Goal: Transaction & Acquisition: Purchase product/service

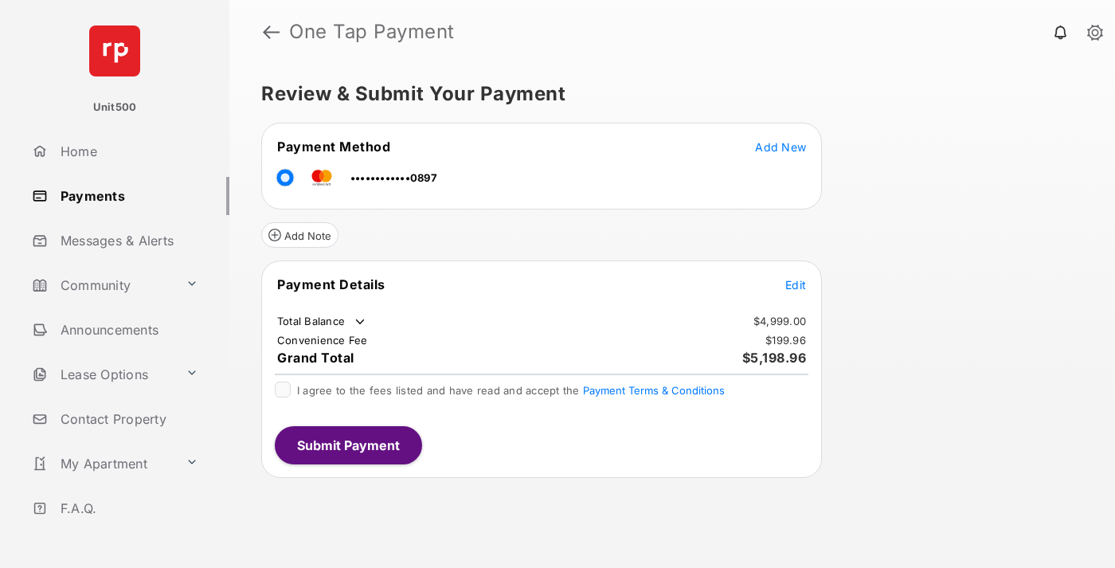
click at [796, 284] on span "Edit" at bounding box center [795, 285] width 21 height 14
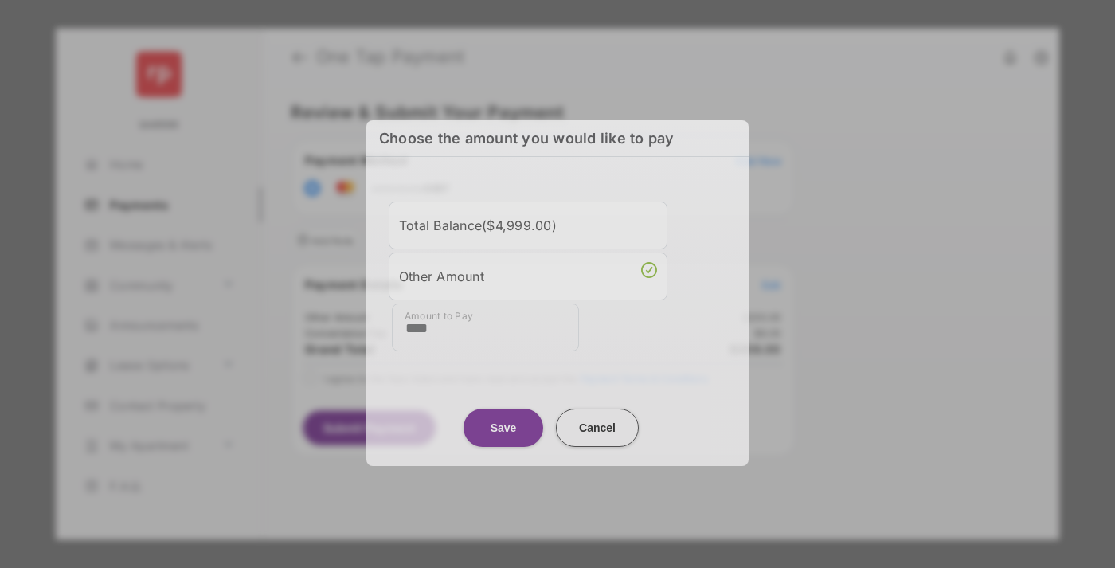
click at [503, 418] on button "Save" at bounding box center [504, 428] width 80 height 38
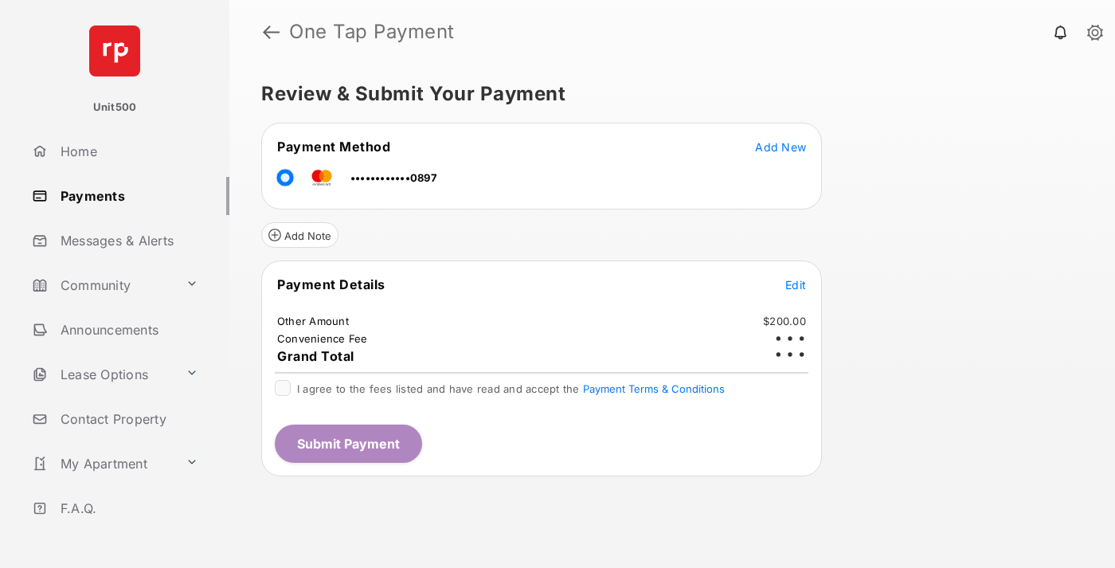
click at [347, 443] on button "Submit Payment" at bounding box center [348, 443] width 147 height 38
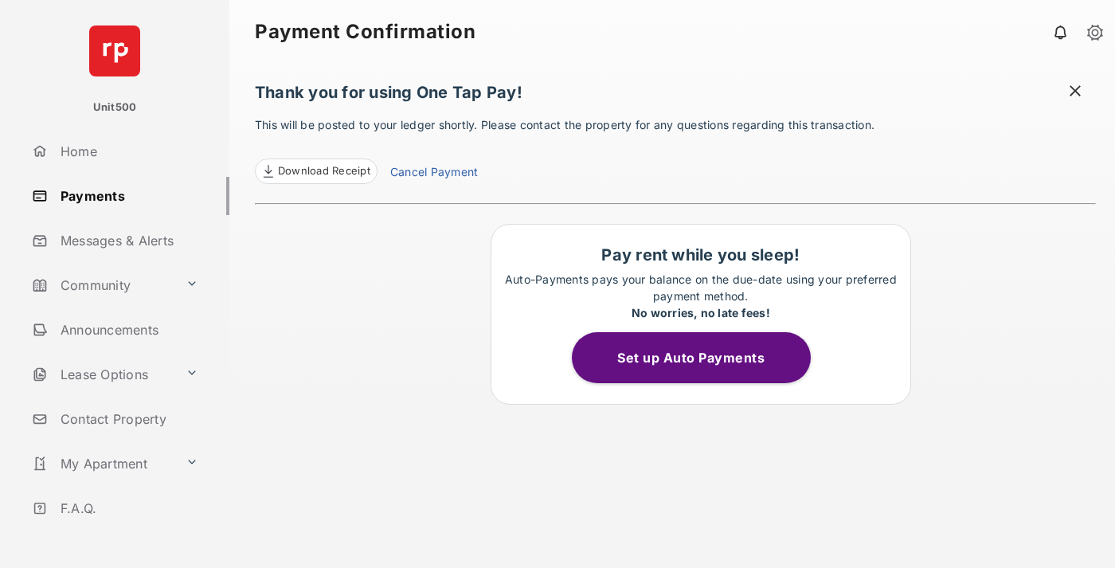
click at [315, 171] on span "Download Receipt" at bounding box center [324, 171] width 92 height 16
click at [1075, 92] on span at bounding box center [1075, 93] width 16 height 20
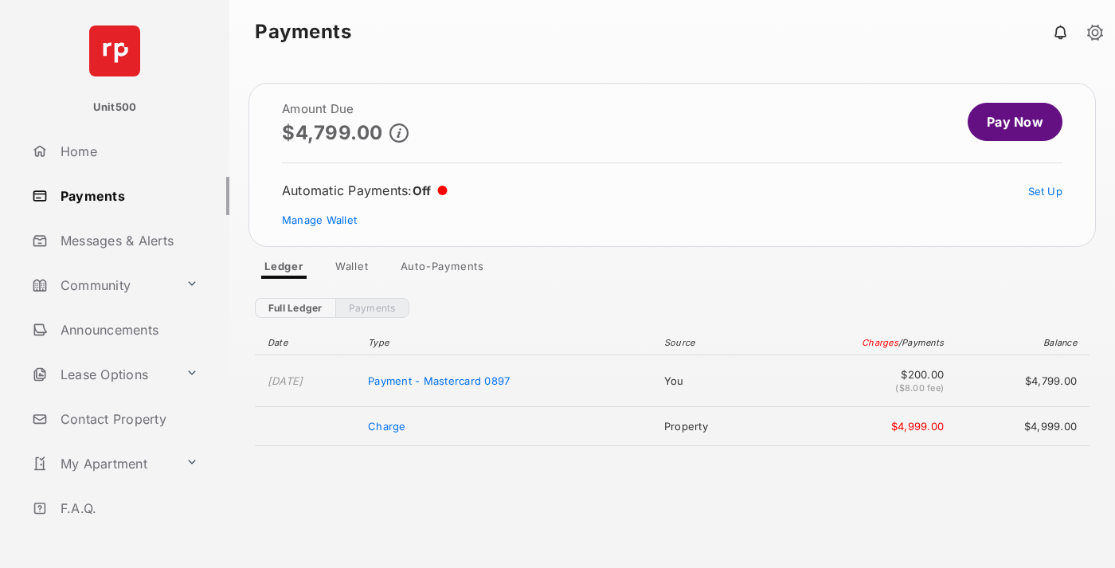
click at [319, 220] on link "Manage Wallet" at bounding box center [319, 219] width 75 height 13
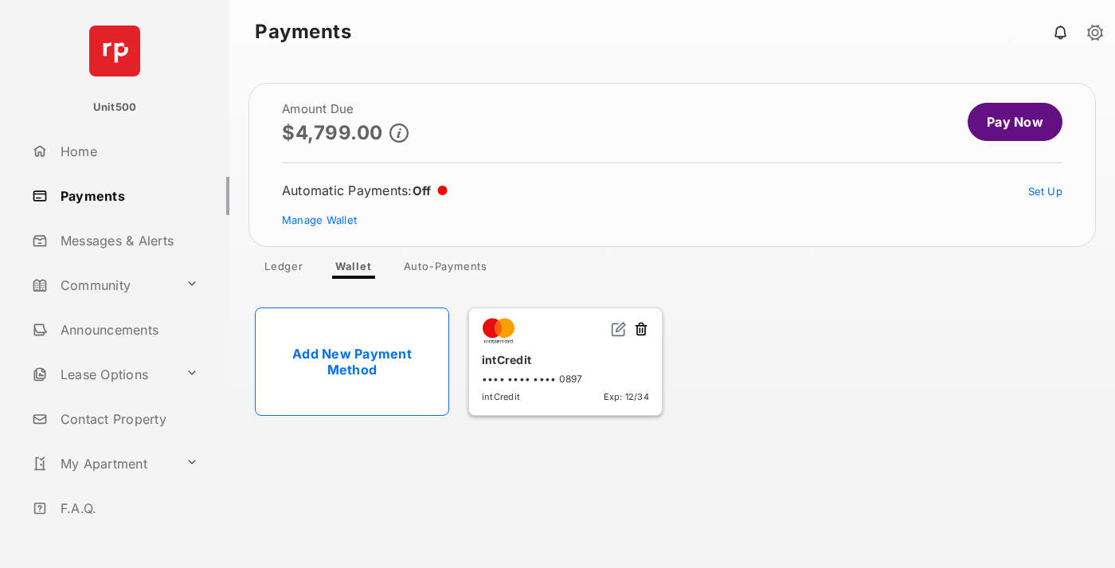
click at [641, 330] on button at bounding box center [641, 330] width 16 height 18
